Goal: Register for event/course

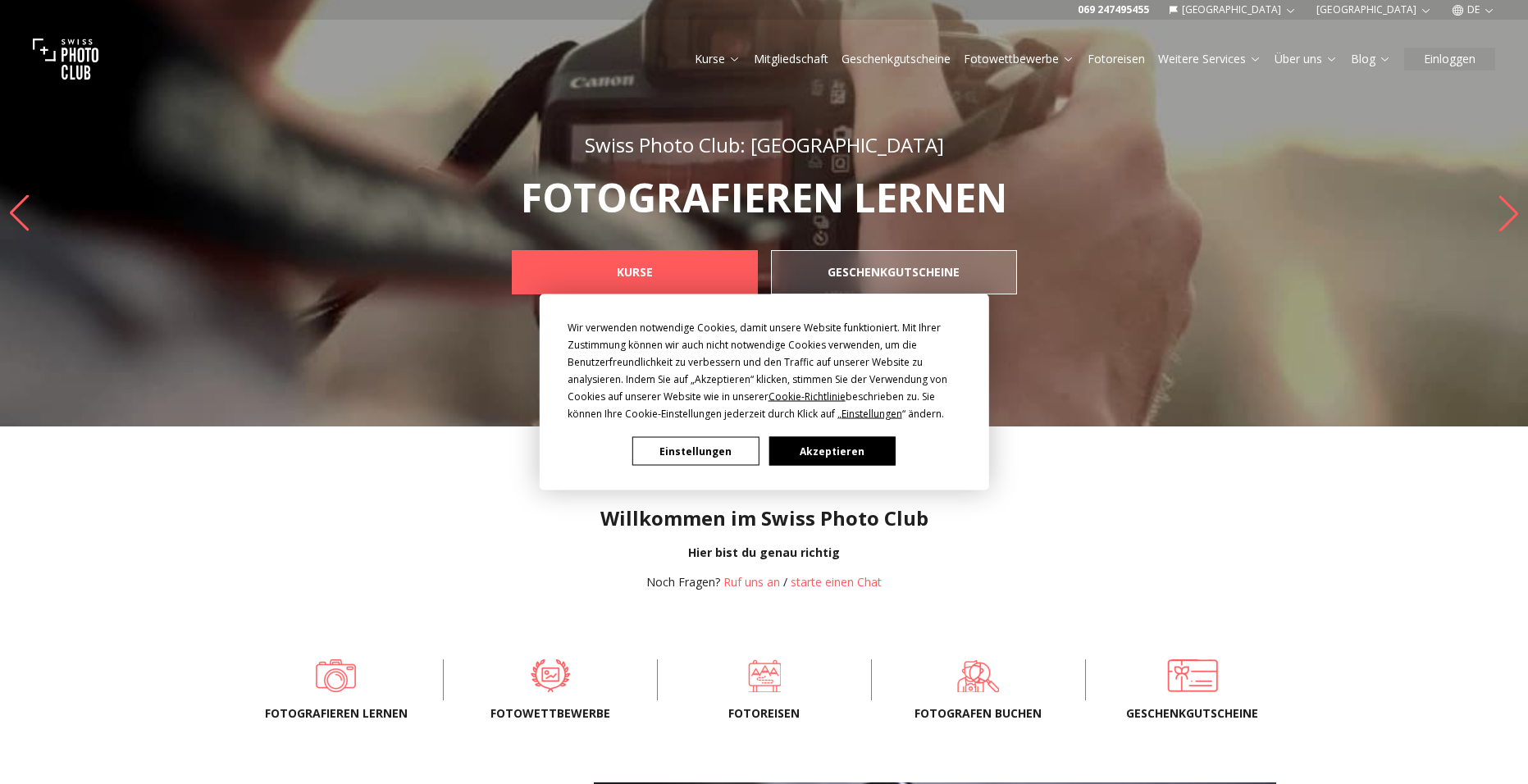
click at [837, 446] on button "Akzeptieren" at bounding box center [832, 452] width 126 height 29
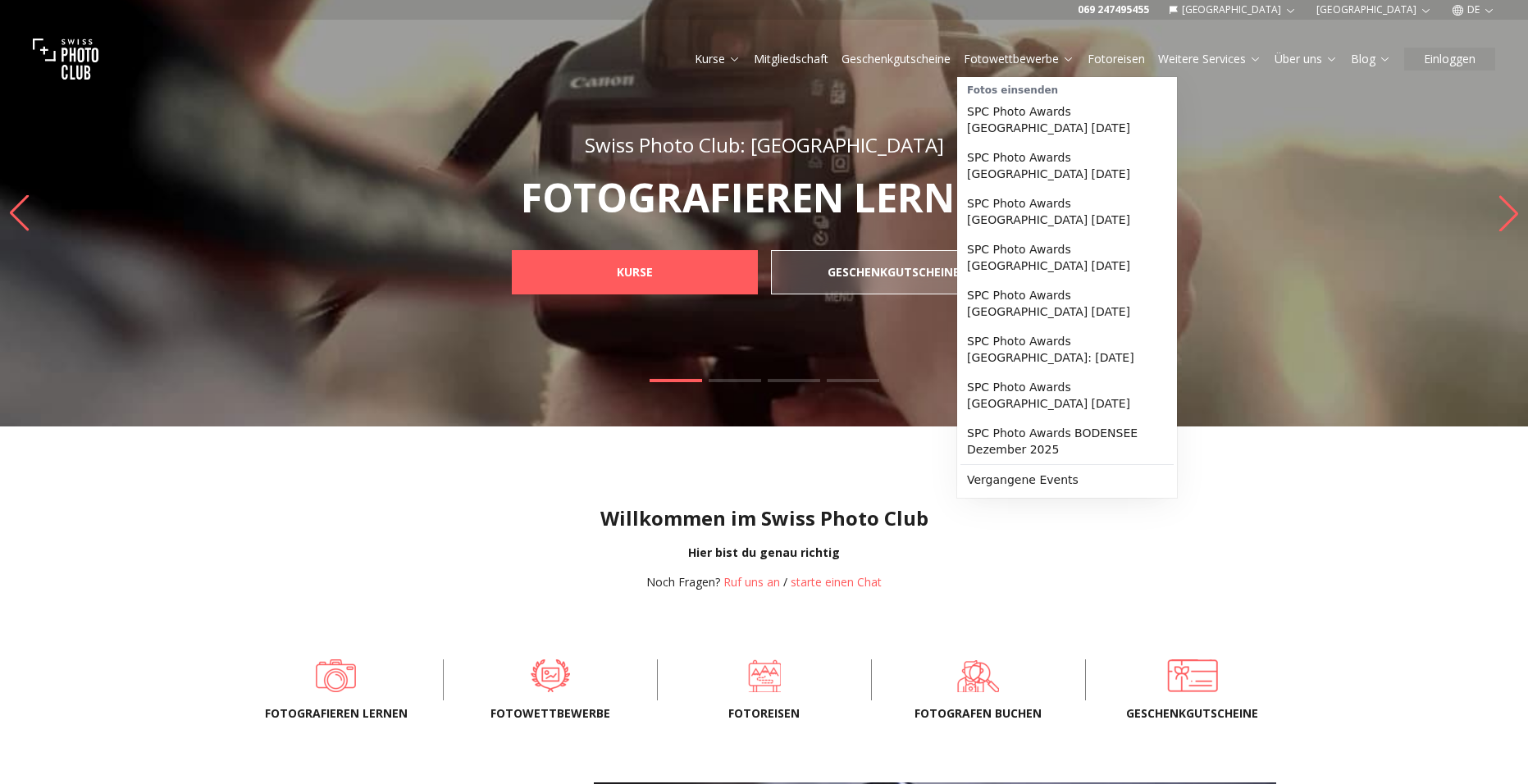
click at [1026, 61] on link "Fotowettbewerbe" at bounding box center [1019, 59] width 111 height 16
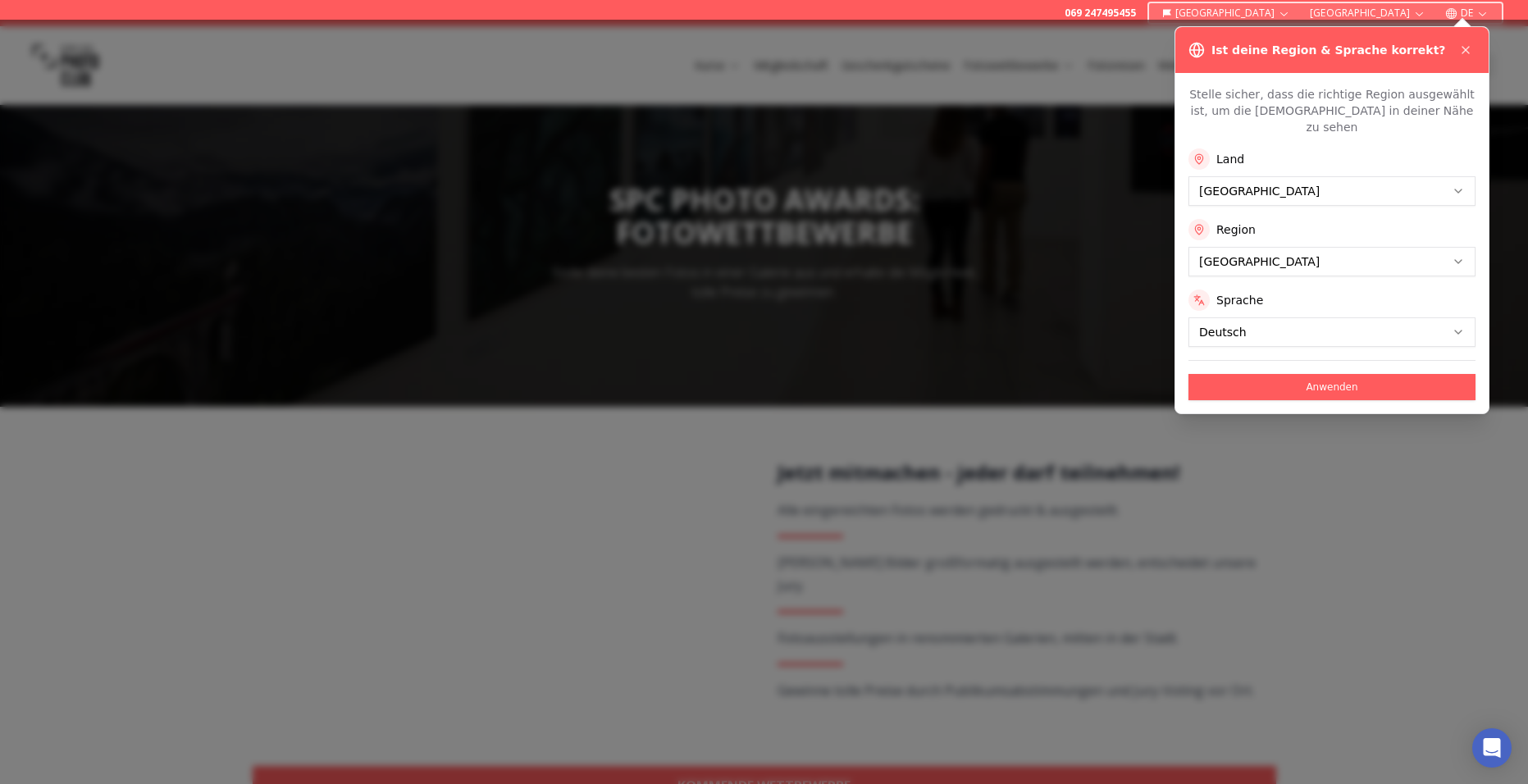
click at [1327, 229] on div "Region [GEOGRAPHIC_DATA]" at bounding box center [1333, 247] width 287 height 57
click at [1257, 381] on button "Anwenden" at bounding box center [1333, 387] width 287 height 26
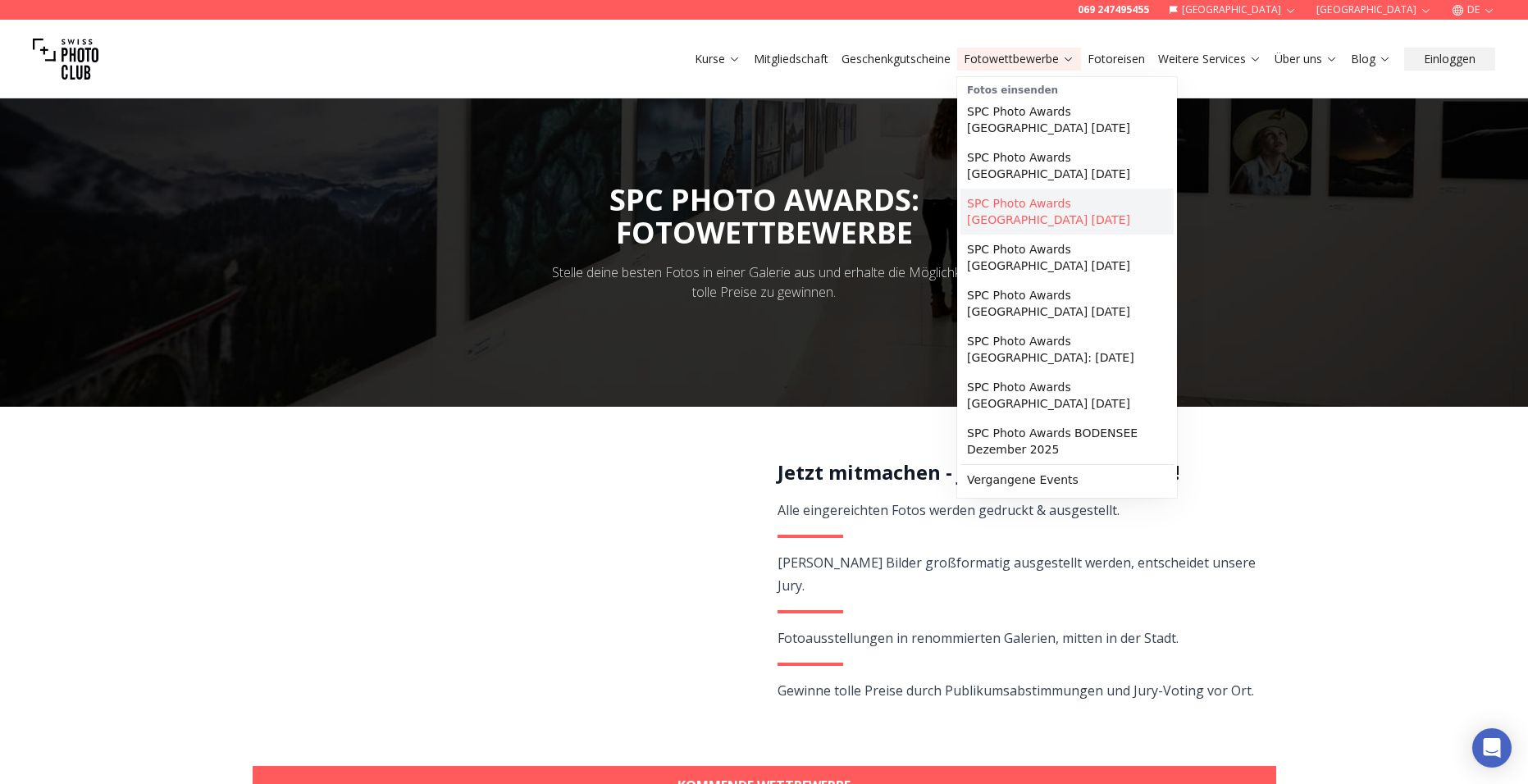
click at [1128, 190] on link "SPC Photo Awards [GEOGRAPHIC_DATA] [DATE]" at bounding box center [1067, 212] width 214 height 46
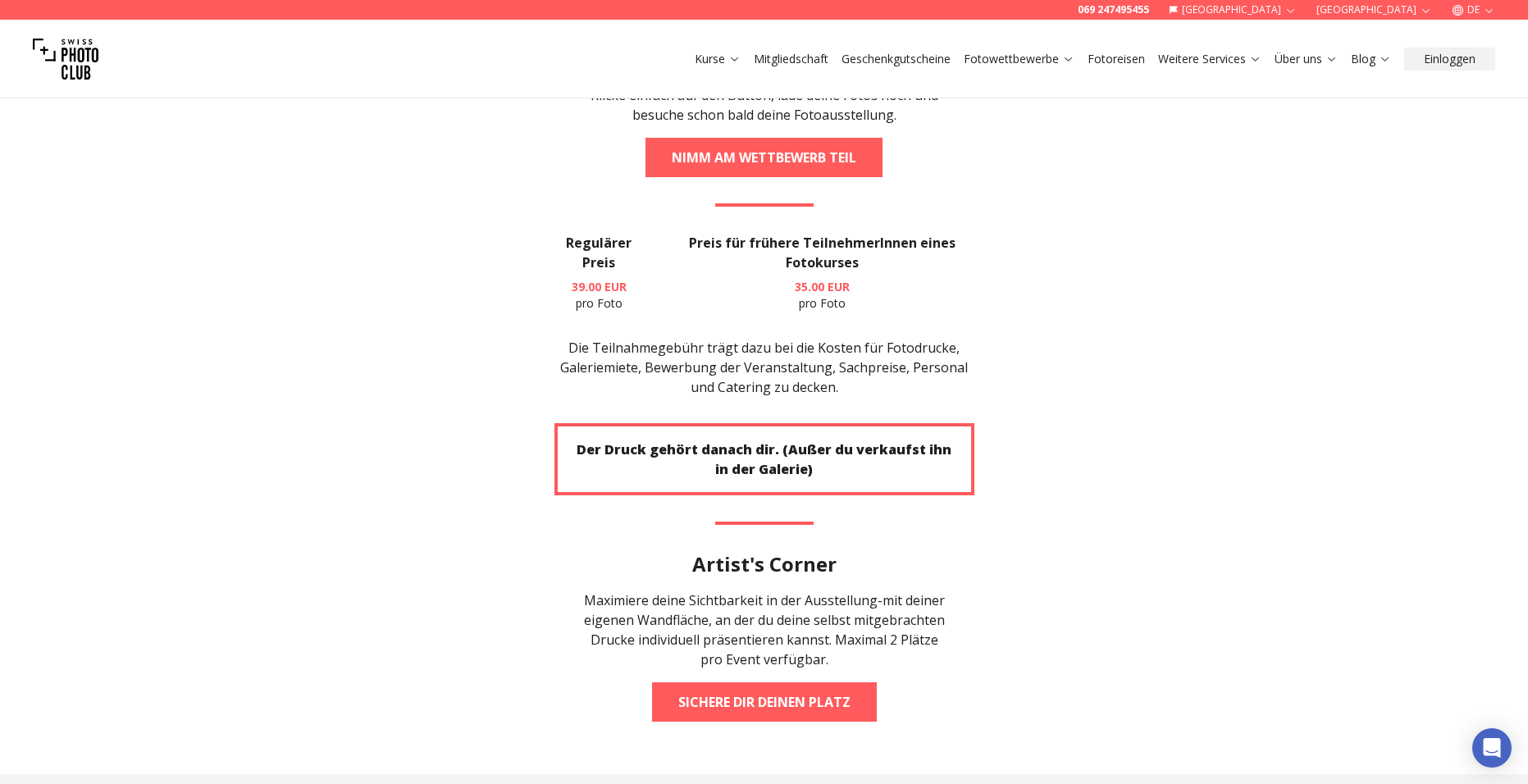
scroll to position [3294, 0]
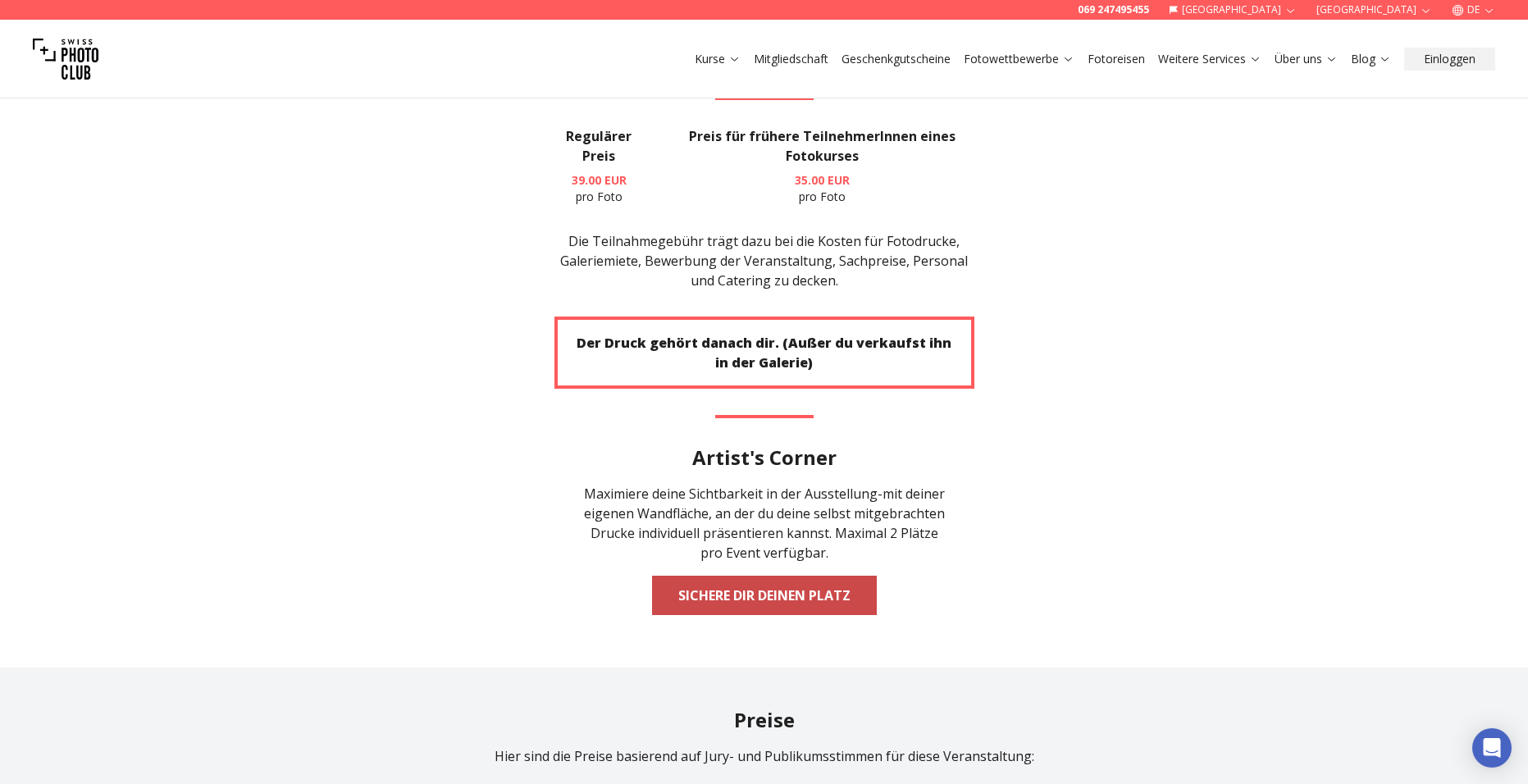
click at [708, 576] on link "Sichere dir deinen Platz" at bounding box center [764, 595] width 225 height 39
